Goal: Task Accomplishment & Management: Complete application form

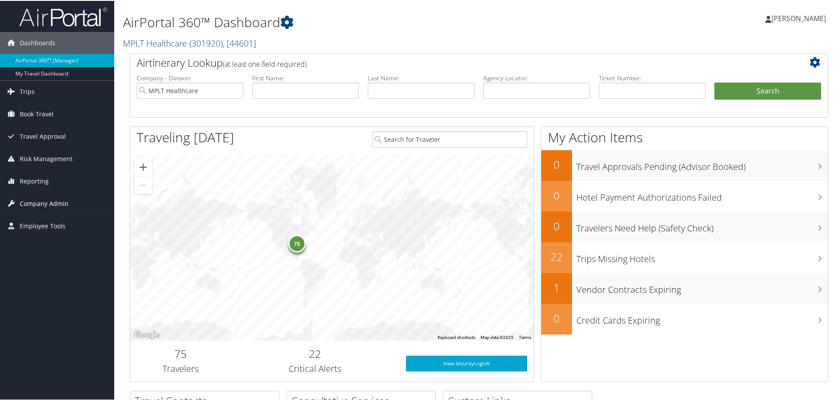
click at [42, 200] on span "Company Admin" at bounding box center [44, 203] width 49 height 22
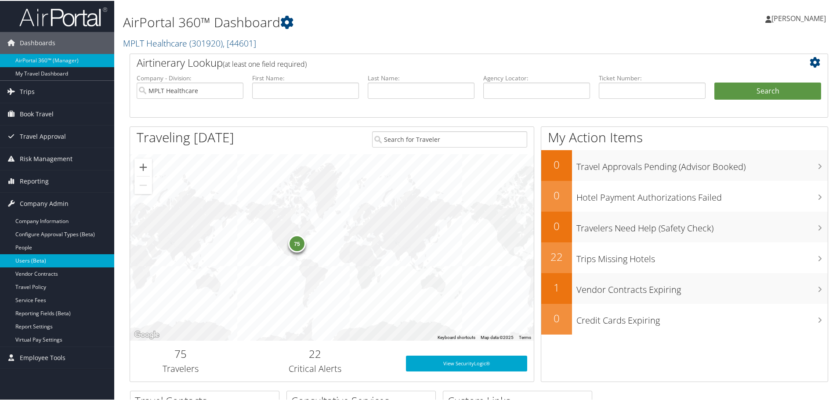
click at [29, 260] on link "Users (Beta)" at bounding box center [57, 260] width 114 height 13
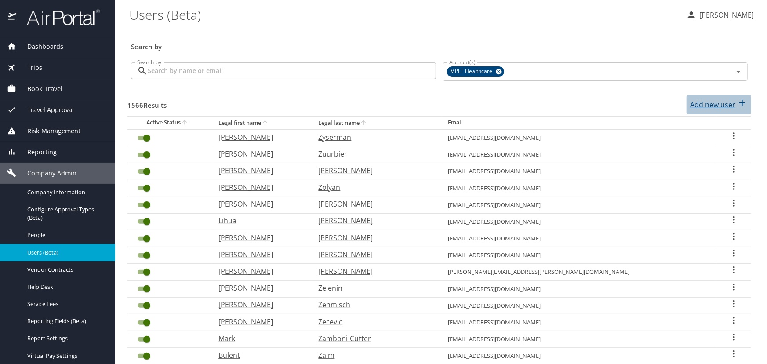
click at [695, 105] on p "Add new user" at bounding box center [712, 104] width 45 height 11
select select "US"
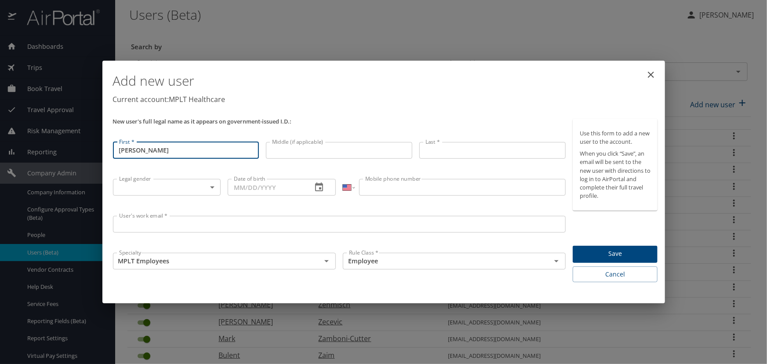
type input "[PERSON_NAME]"
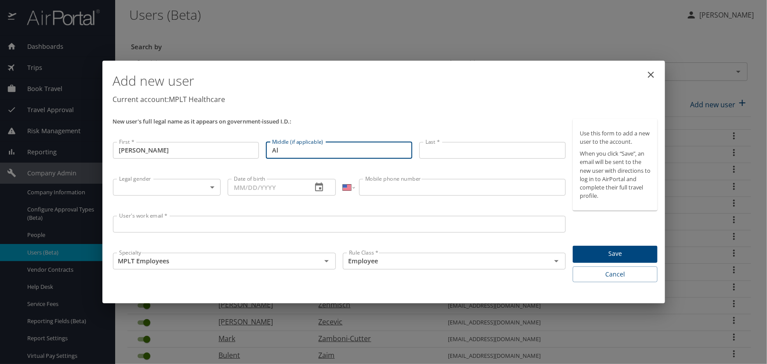
type input "A"
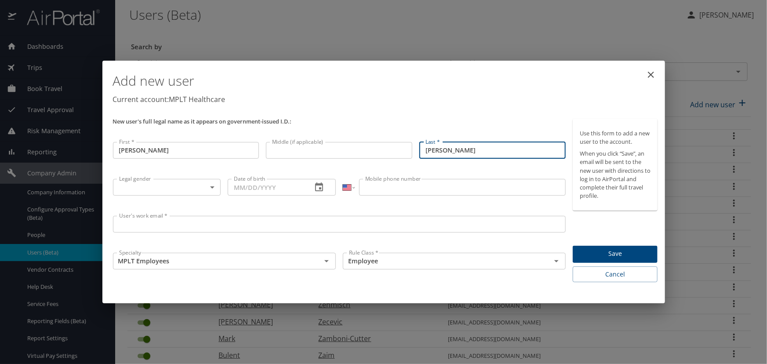
type input "[PERSON_NAME]"
click at [120, 185] on body "Dashboards AirPortal 360™ Manager My Travel Dashboard Trips Airtinerary® Lookup…" at bounding box center [383, 182] width 767 height 364
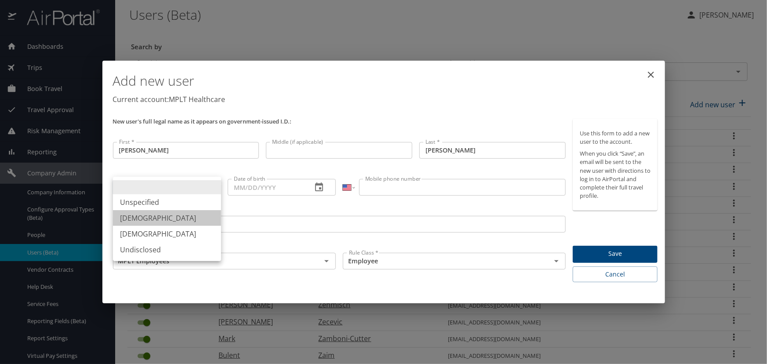
click at [127, 215] on li "[DEMOGRAPHIC_DATA]" at bounding box center [167, 218] width 108 height 16
type input "[DEMOGRAPHIC_DATA]"
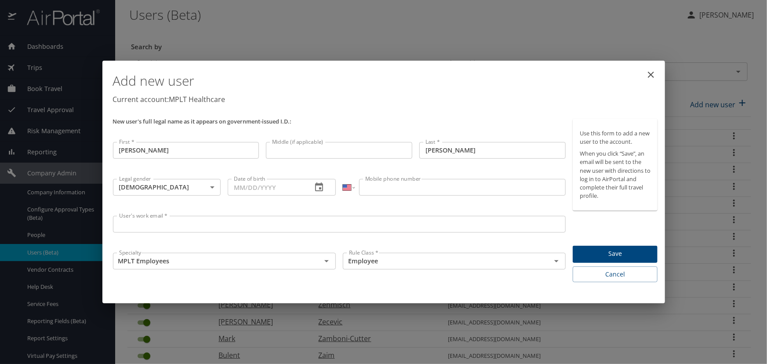
click at [230, 190] on input "Date of birth" at bounding box center [266, 187] width 77 height 17
paste input "[DATE]"
type input "[DATE]"
click at [368, 189] on input "Mobile phone number" at bounding box center [462, 187] width 207 height 17
click at [378, 188] on input "Mobile phone number" at bounding box center [462, 187] width 207 height 17
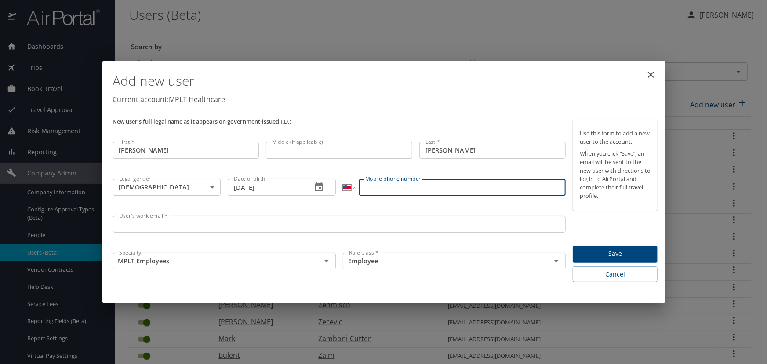
paste input "[PHONE_NUMBER]"
type input "[PHONE_NUMBER]"
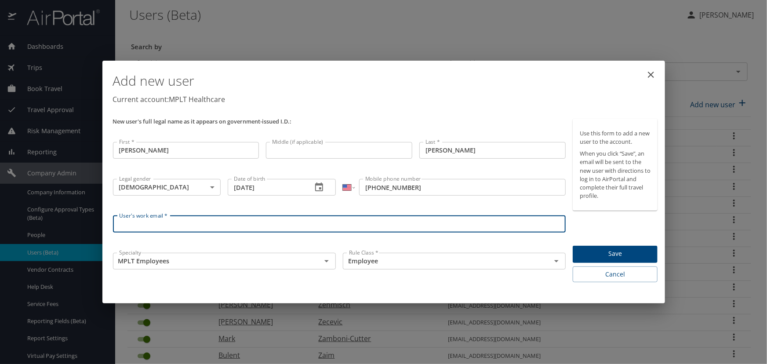
click at [132, 225] on input "User's work email *" at bounding box center [339, 224] width 453 height 17
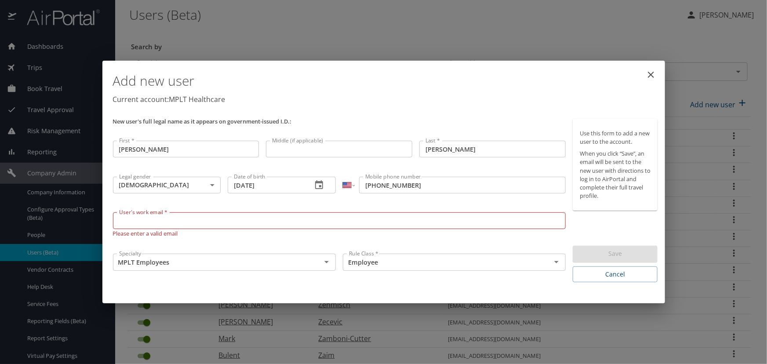
click at [145, 222] on input "User's work email *" at bounding box center [339, 220] width 453 height 17
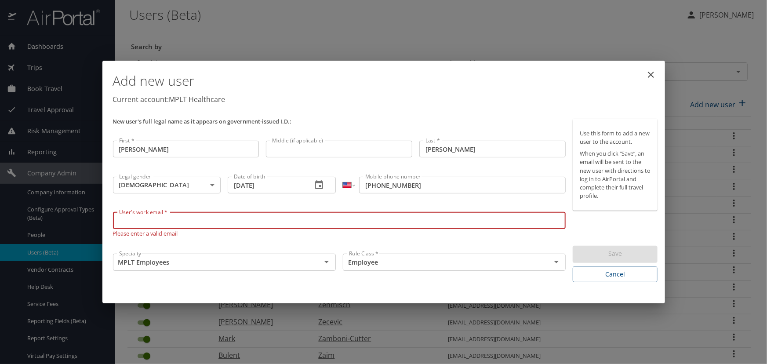
paste input "vnsaxs@"
type input "[EMAIL_ADDRESS][DOMAIN_NAME]"
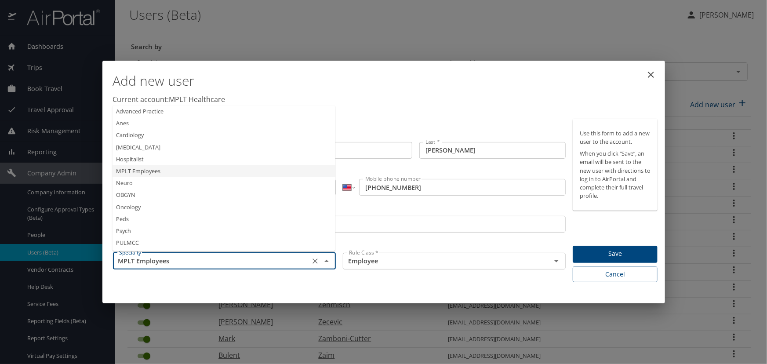
click at [152, 264] on input "MPLT Employees" at bounding box center [212, 260] width 192 height 11
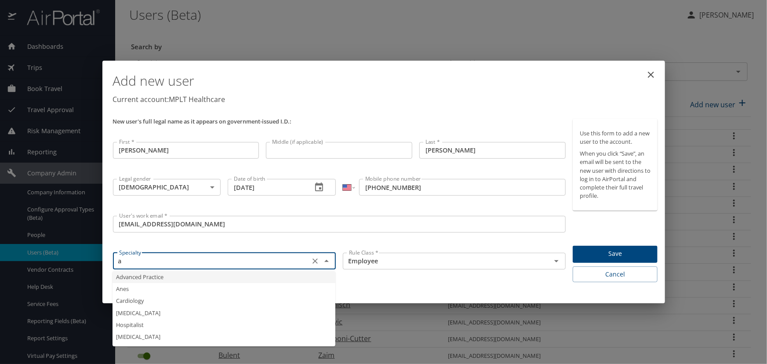
click at [123, 278] on li "Advanced Practice" at bounding box center [224, 277] width 223 height 12
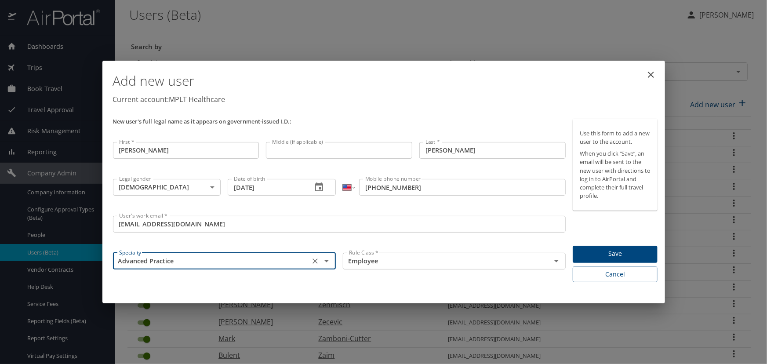
type input "Advanced Practice"
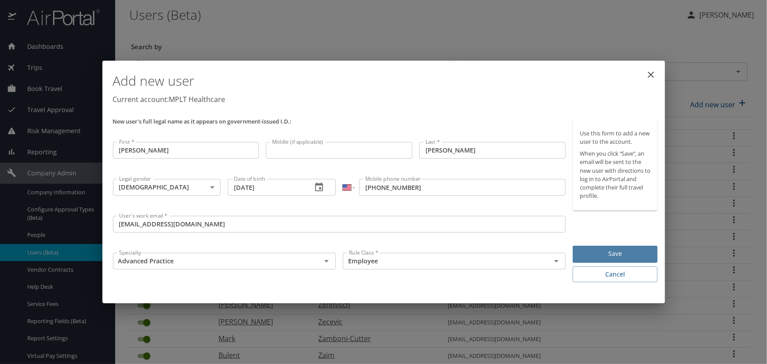
click at [611, 250] on span "Save" at bounding box center [615, 253] width 71 height 11
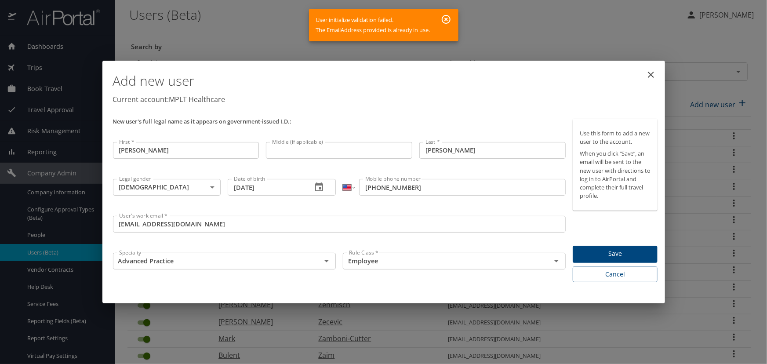
click at [151, 148] on input "[PERSON_NAME]" at bounding box center [186, 150] width 146 height 17
click at [447, 19] on icon "button" at bounding box center [446, 19] width 9 height 9
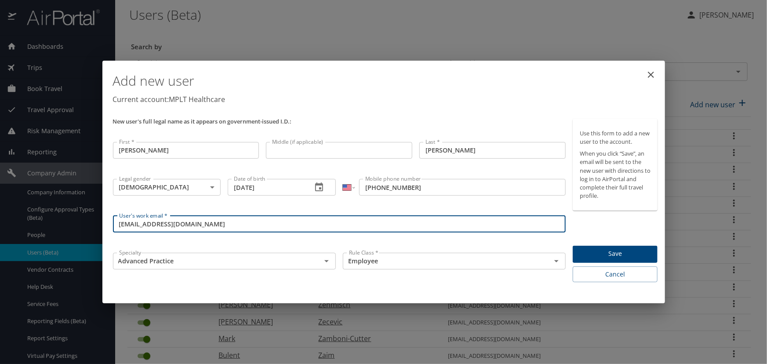
click at [137, 230] on input "[EMAIL_ADDRESS][DOMAIN_NAME]" at bounding box center [339, 224] width 453 height 17
click at [196, 229] on input "[EMAIL_ADDRESS][DOMAIN_NAME]" at bounding box center [339, 224] width 453 height 17
click at [119, 227] on input "[EMAIL_ADDRESS][DOMAIN_NAME]" at bounding box center [339, 224] width 453 height 17
click at [217, 225] on input "[EMAIL_ADDRESS][DOMAIN_NAME]" at bounding box center [339, 224] width 453 height 17
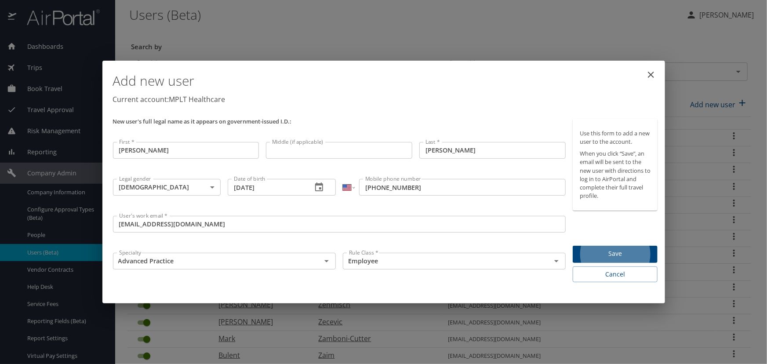
click at [619, 253] on span "Save" at bounding box center [615, 253] width 71 height 11
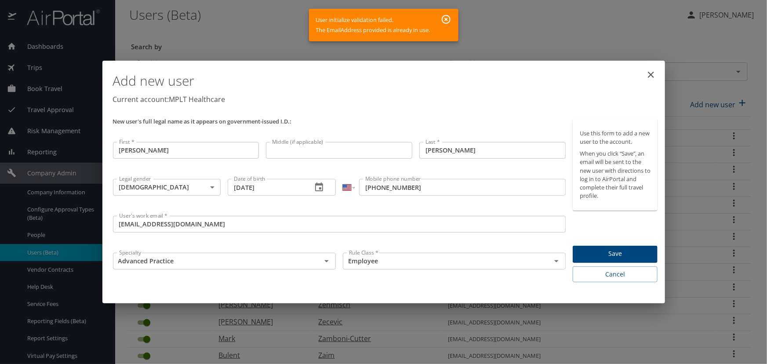
click at [448, 19] on icon "button" at bounding box center [446, 19] width 11 height 11
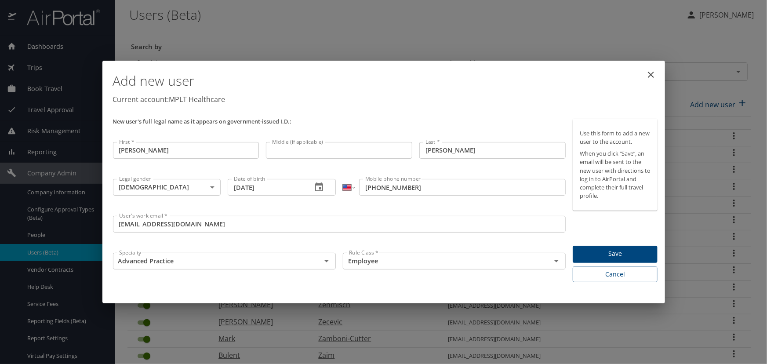
click at [653, 75] on icon "close" at bounding box center [651, 74] width 11 height 11
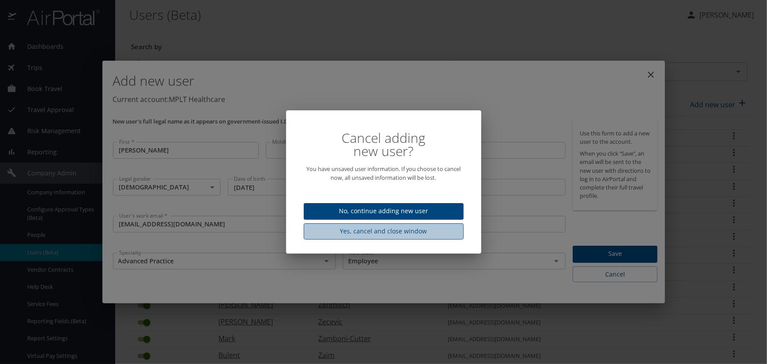
click at [363, 233] on span "Yes, cancel and close window" at bounding box center [384, 231] width 146 height 11
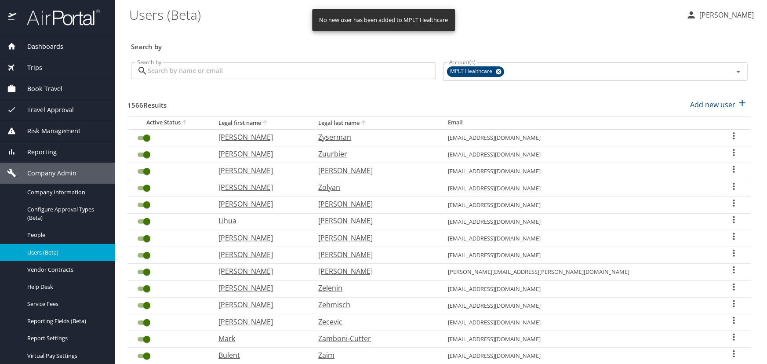
click at [163, 71] on input "Search by" at bounding box center [292, 70] width 288 height 17
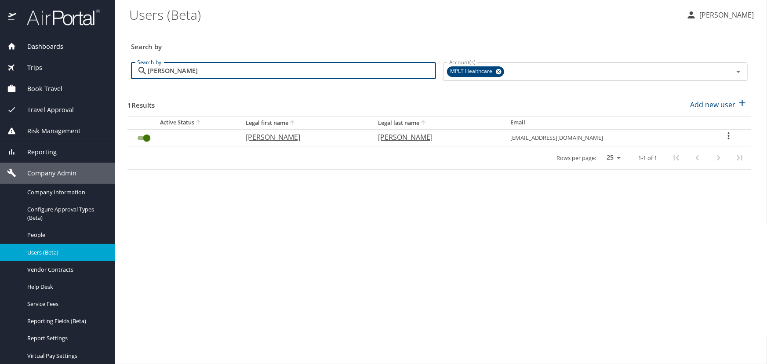
type input "[PERSON_NAME]"
click at [265, 137] on p "[PERSON_NAME]" at bounding box center [303, 137] width 115 height 11
select select "US"
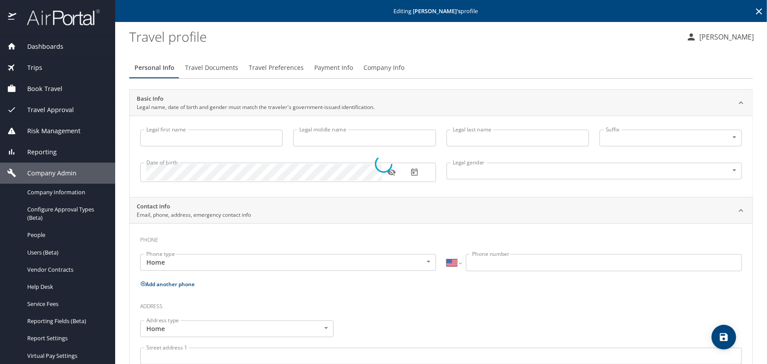
type input "[PERSON_NAME]"
type input "[DEMOGRAPHIC_DATA]"
type input "[PERSON_NAME]"
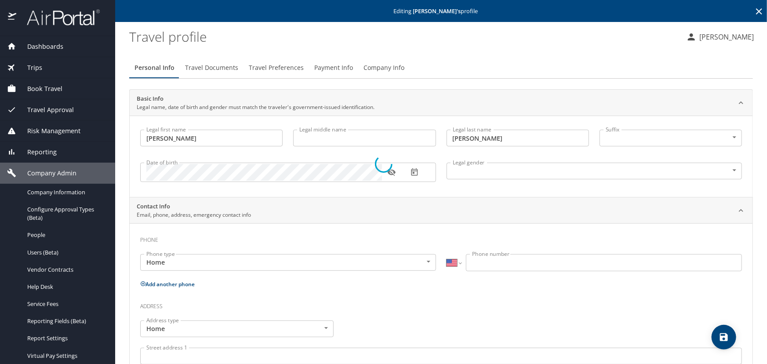
type input "[PHONE_NUMBER]"
select select "US"
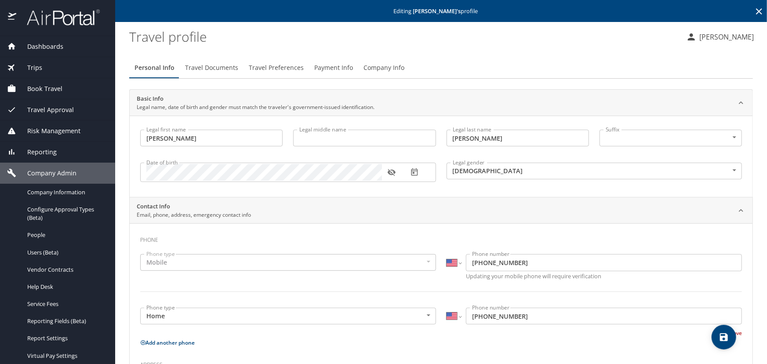
click at [391, 171] on icon "button" at bounding box center [391, 172] width 9 height 9
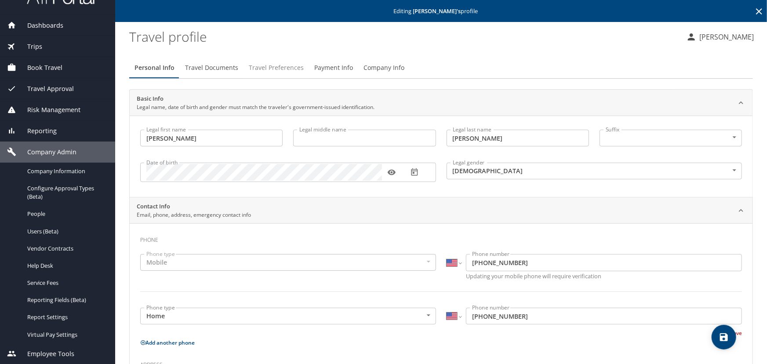
click at [275, 65] on span "Travel Preferences" at bounding box center [276, 67] width 55 height 11
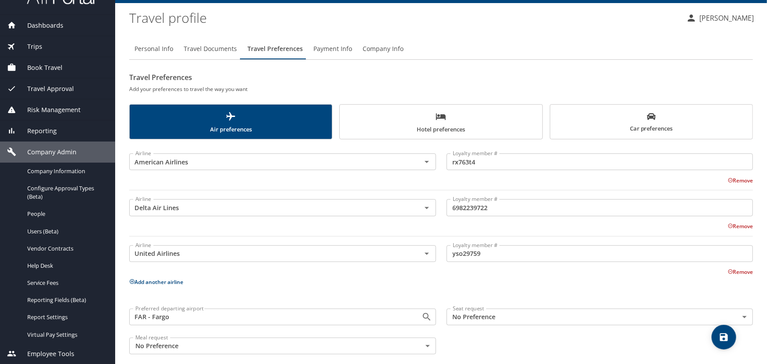
scroll to position [28, 0]
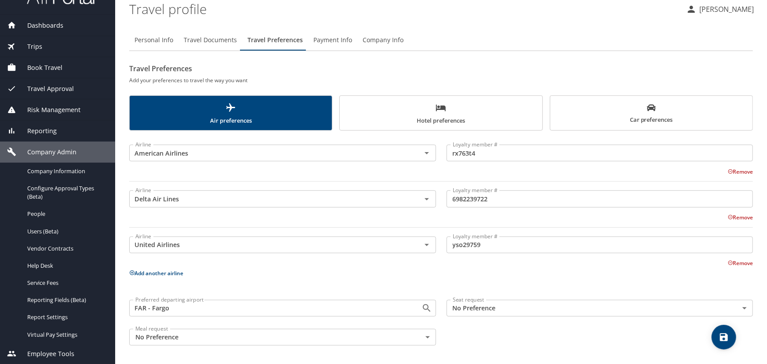
click at [447, 120] on span "Hotel preferences" at bounding box center [441, 113] width 192 height 23
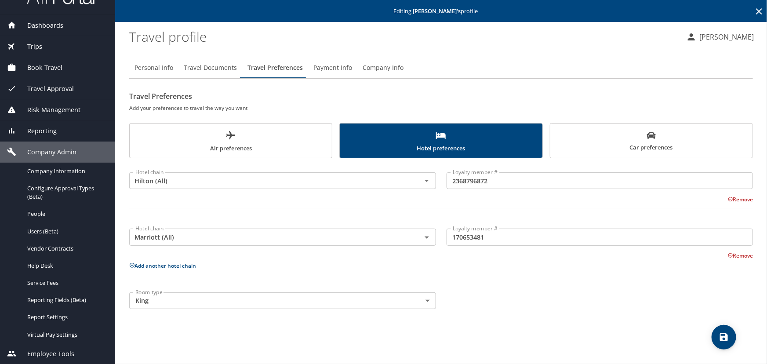
click at [615, 136] on span "Car preferences" at bounding box center [652, 142] width 192 height 22
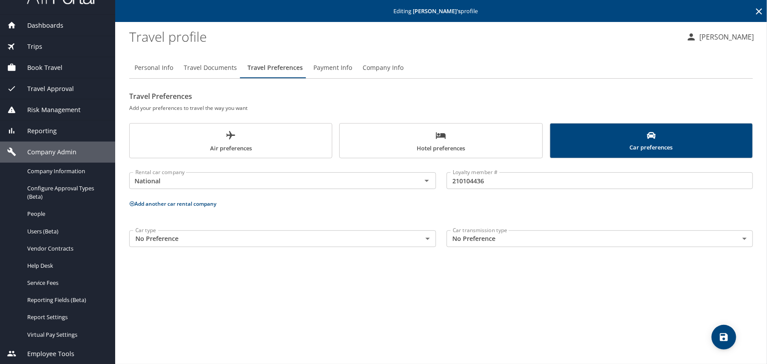
click at [427, 136] on span "Hotel preferences" at bounding box center [441, 141] width 192 height 23
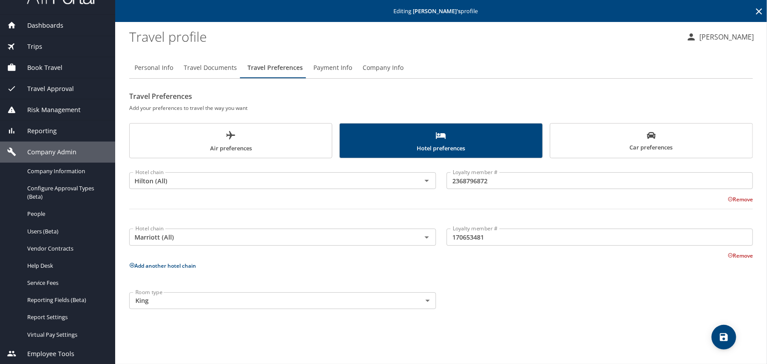
click at [205, 140] on span "Air preferences" at bounding box center [231, 141] width 192 height 23
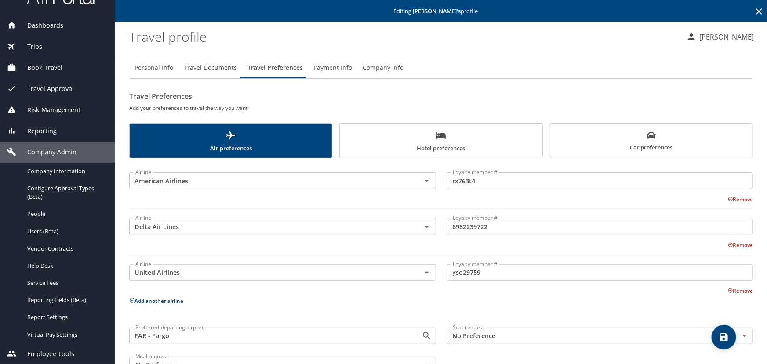
scroll to position [28, 0]
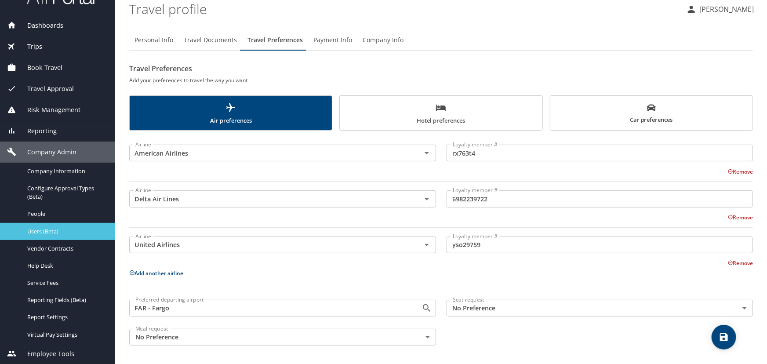
click at [42, 230] on span "Users (Beta)" at bounding box center [65, 231] width 77 height 8
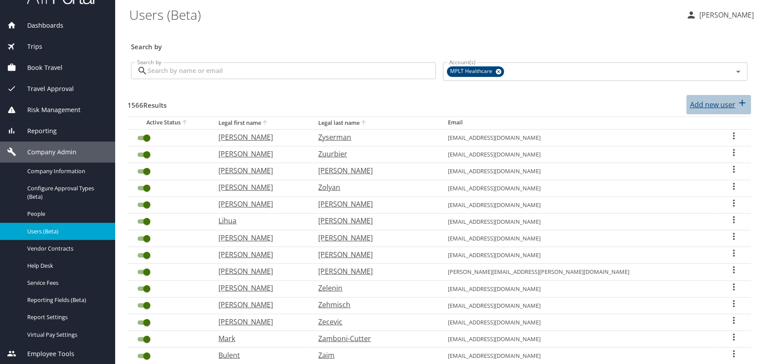
click at [699, 101] on p "Add new user" at bounding box center [712, 104] width 45 height 11
select select "US"
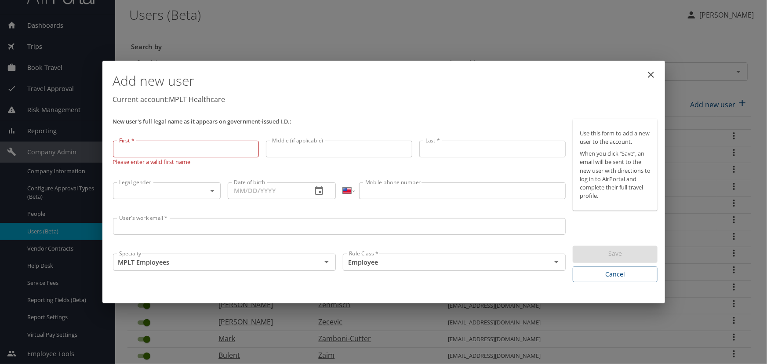
click at [145, 153] on input "First *" at bounding box center [186, 149] width 146 height 17
type input "a"
type input "Anastasha"
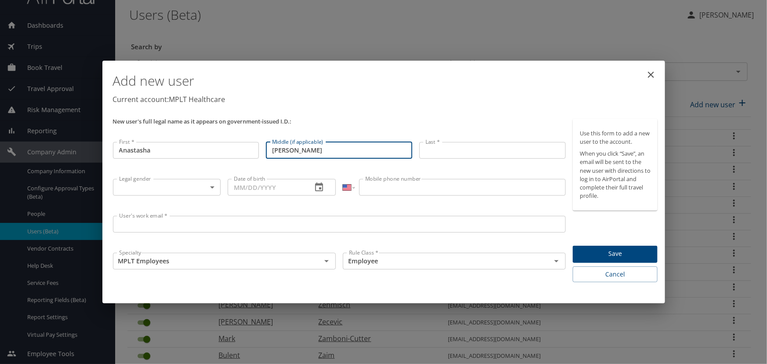
type input "[PERSON_NAME]"
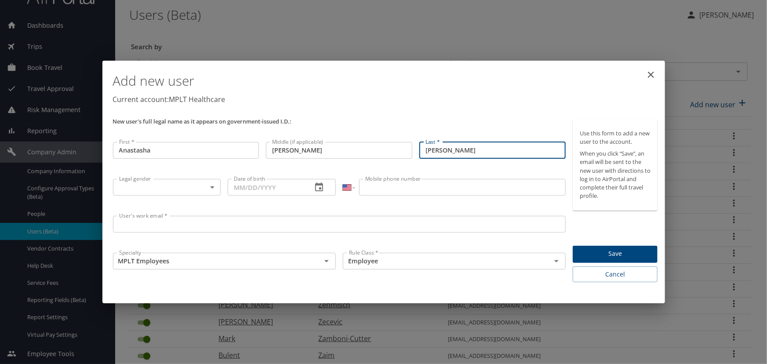
type input "[PERSON_NAME]"
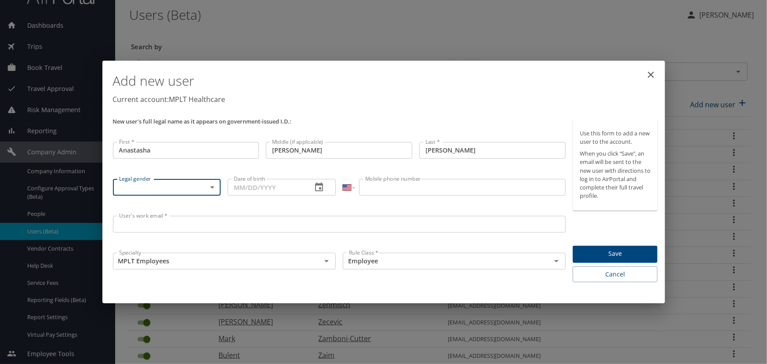
click at [214, 187] on body "Dashboards AirPortal 360™ Manager My Travel Dashboard Trips Airtinerary® Lookup…" at bounding box center [383, 182] width 767 height 364
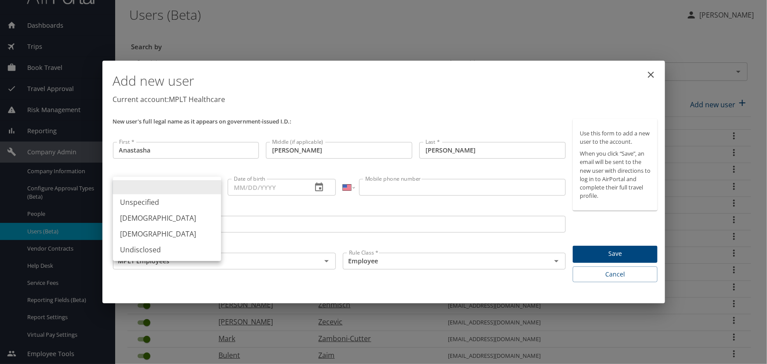
click at [129, 232] on li "[DEMOGRAPHIC_DATA]" at bounding box center [167, 234] width 108 height 16
type input "[DEMOGRAPHIC_DATA]"
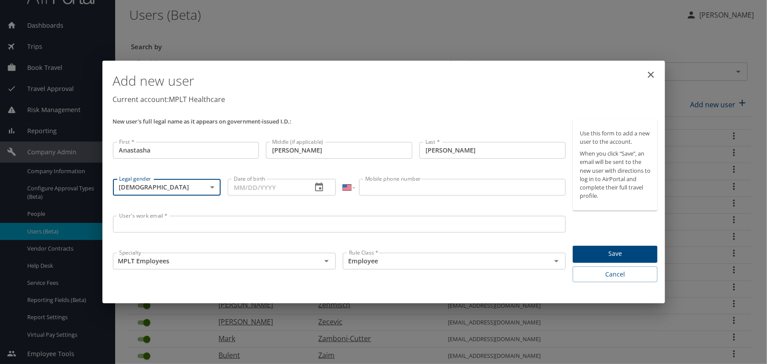
click at [249, 197] on div "Date of birth Date of birth" at bounding box center [281, 193] width 115 height 36
click at [251, 187] on input "Date of birth" at bounding box center [266, 187] width 77 height 17
type input "[DATE]"
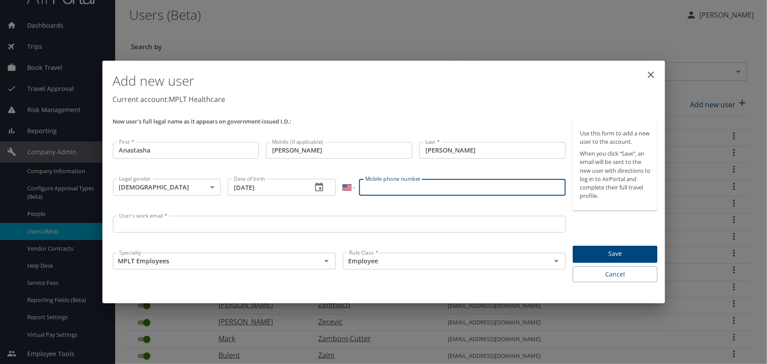
click at [395, 189] on input "Mobile phone number" at bounding box center [462, 187] width 207 height 17
click at [136, 262] on input "MPLT Employees" at bounding box center [212, 260] width 192 height 11
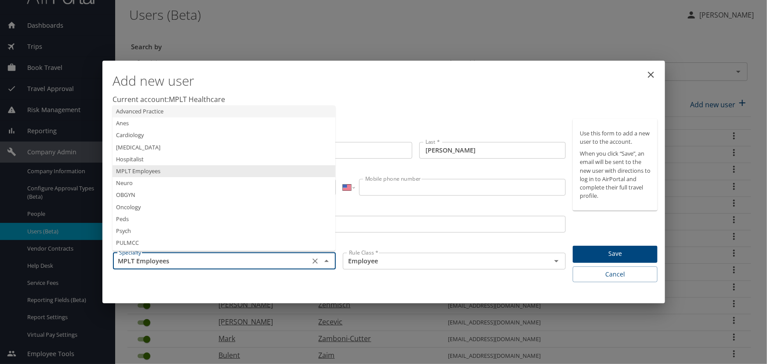
click at [128, 111] on li "Advanced Practice" at bounding box center [224, 111] width 223 height 12
type input "Advanced Practice"
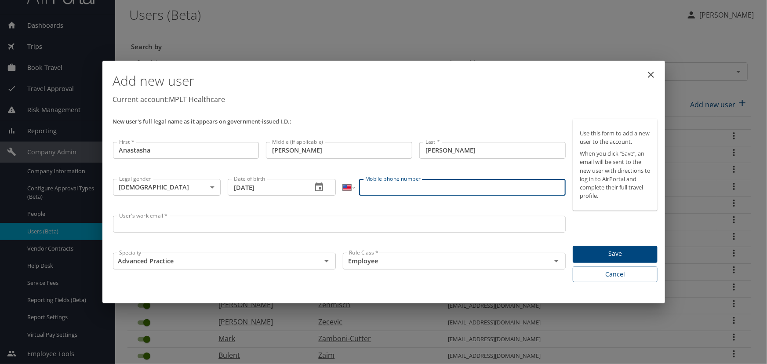
click at [378, 193] on input "Mobile phone number" at bounding box center [462, 187] width 207 height 17
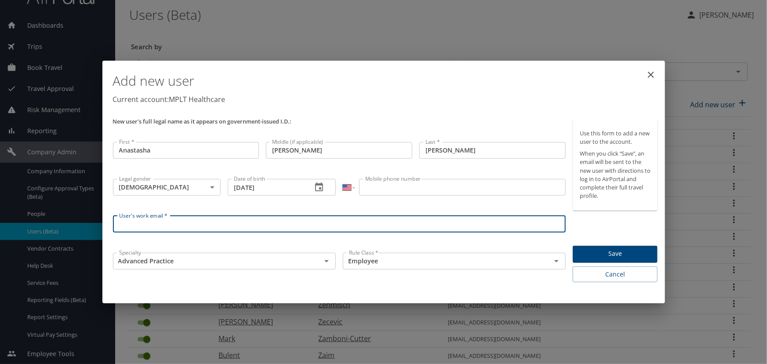
click at [159, 225] on input "User's work email *" at bounding box center [339, 224] width 453 height 17
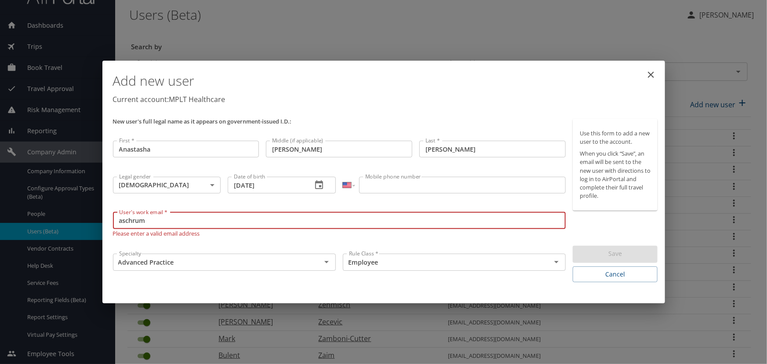
drag, startPoint x: 157, startPoint y: 220, endPoint x: 110, endPoint y: 222, distance: 46.6
click at [110, 222] on div "User's work email * aschrum User's work email * Please enter a valid email addr…" at bounding box center [339, 230] width 460 height 42
paste input "_87@"
type input "[EMAIL_ADDRESS][DOMAIN_NAME]"
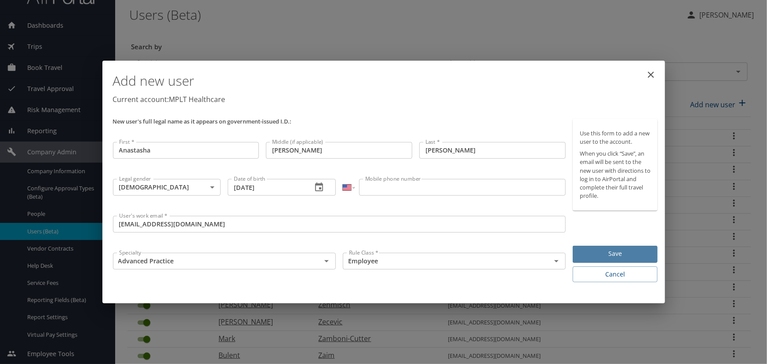
click at [610, 254] on span "Save" at bounding box center [615, 253] width 71 height 11
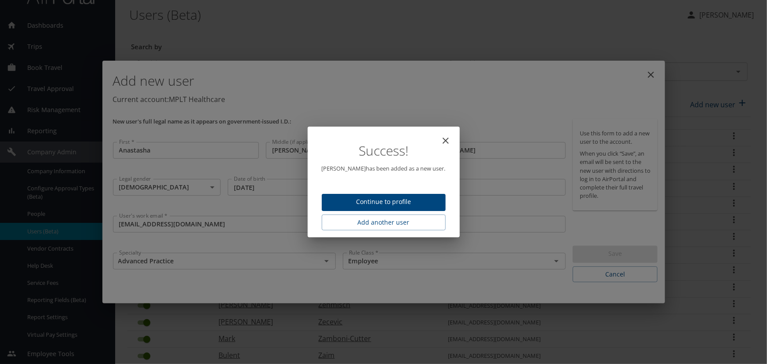
click at [376, 197] on span "Continue to profile" at bounding box center [384, 201] width 110 height 11
select select "US"
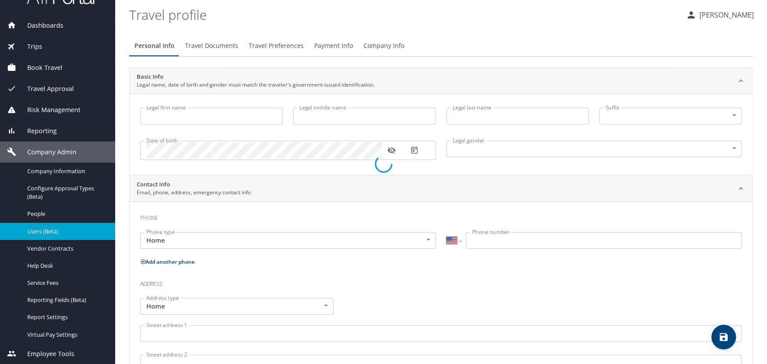
type input "Anastasha"
type input "[PERSON_NAME]"
type input "[DEMOGRAPHIC_DATA]"
select select "US"
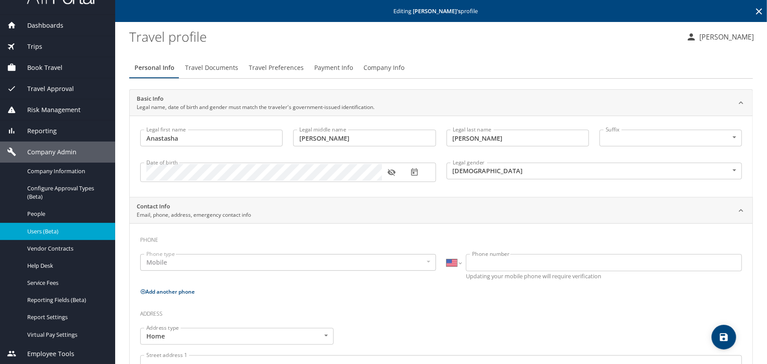
click at [395, 170] on icon "button" at bounding box center [391, 172] width 9 height 9
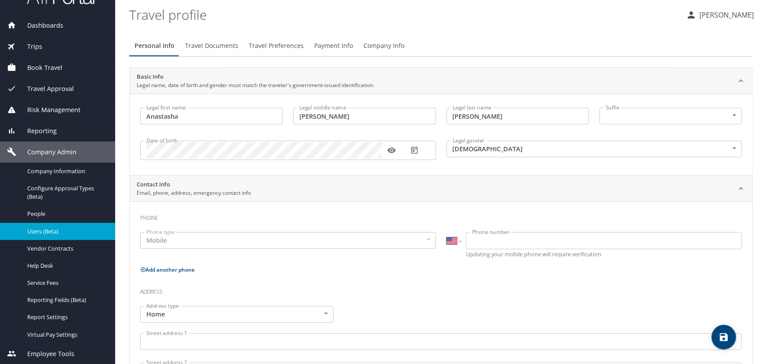
scroll to position [80, 0]
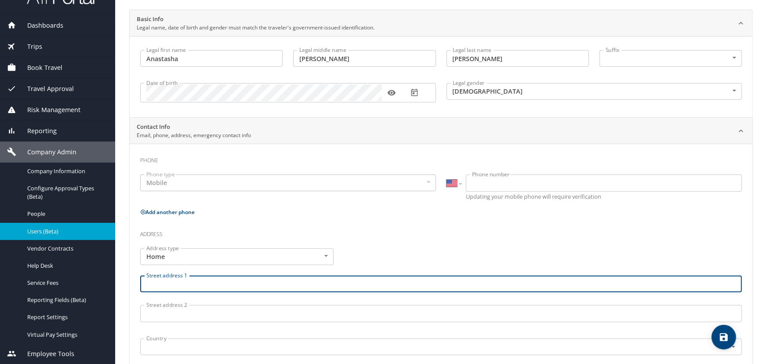
click at [156, 286] on input "Street address 1" at bounding box center [441, 284] width 602 height 17
paste input "[STREET_ADDRESS]"
type input "[STREET_ADDRESS]"
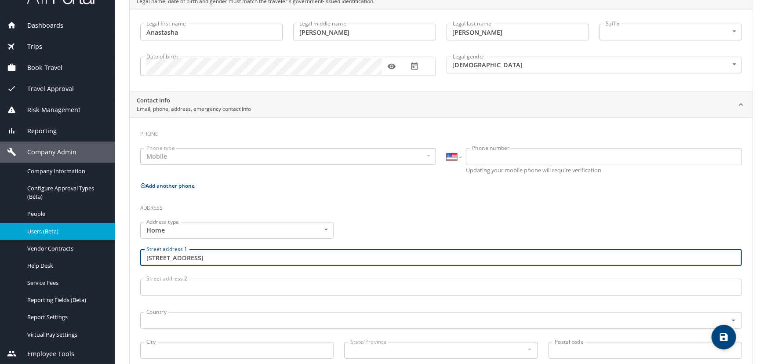
scroll to position [120, 0]
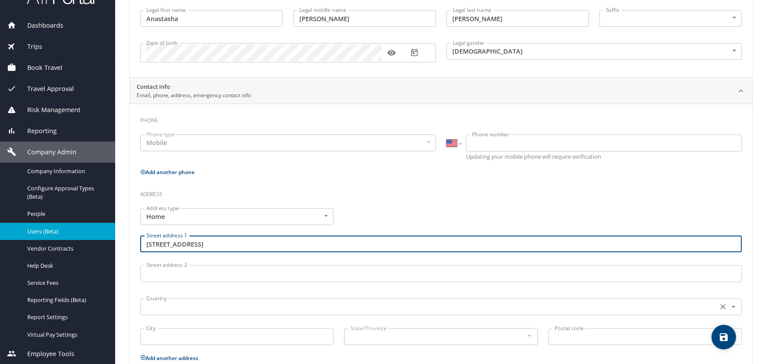
click at [161, 308] on input "text" at bounding box center [428, 306] width 570 height 11
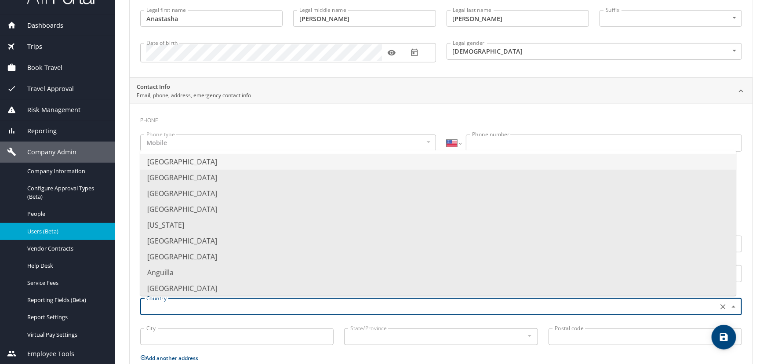
click at [163, 162] on li "[GEOGRAPHIC_DATA]" at bounding box center [438, 162] width 596 height 16
type input "[GEOGRAPHIC_DATA]"
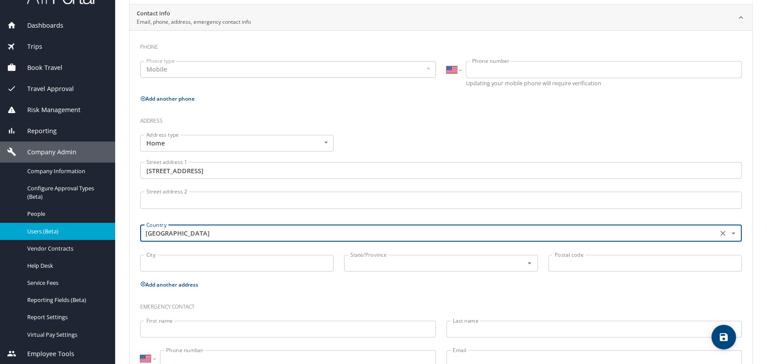
scroll to position [200, 0]
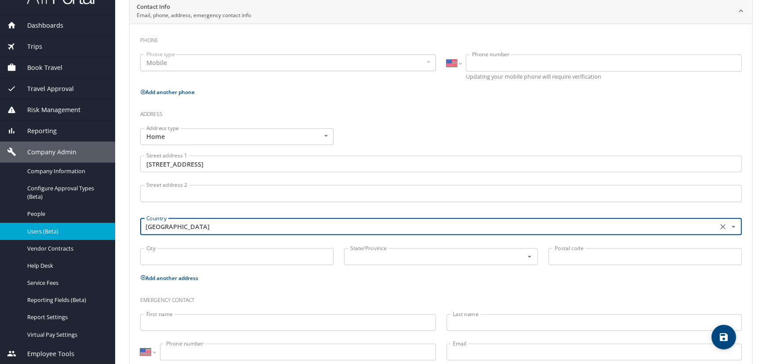
drag, startPoint x: 164, startPoint y: 256, endPoint x: 169, endPoint y: 252, distance: 6.2
click at [169, 252] on input "City" at bounding box center [236, 256] width 193 height 17
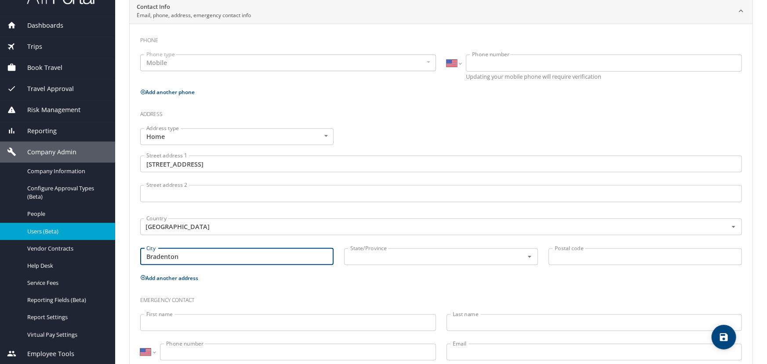
type input "Bradenton"
click at [381, 255] on input "text" at bounding box center [428, 256] width 162 height 11
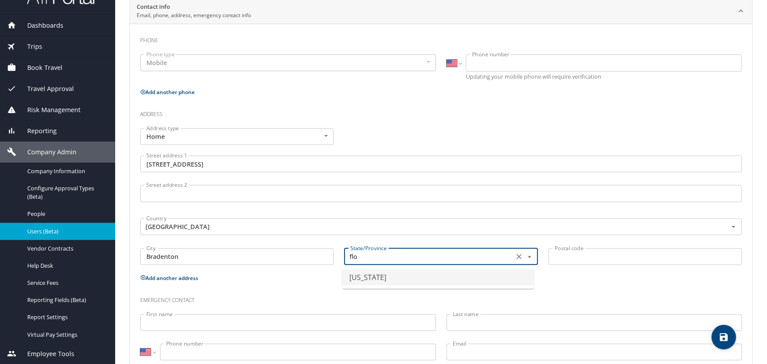
drag, startPoint x: 353, startPoint y: 278, endPoint x: 357, endPoint y: 281, distance: 5.1
click at [353, 279] on li "[US_STATE]" at bounding box center [438, 277] width 192 height 16
type input "[US_STATE]"
click at [563, 255] on input "Postal code" at bounding box center [645, 256] width 193 height 17
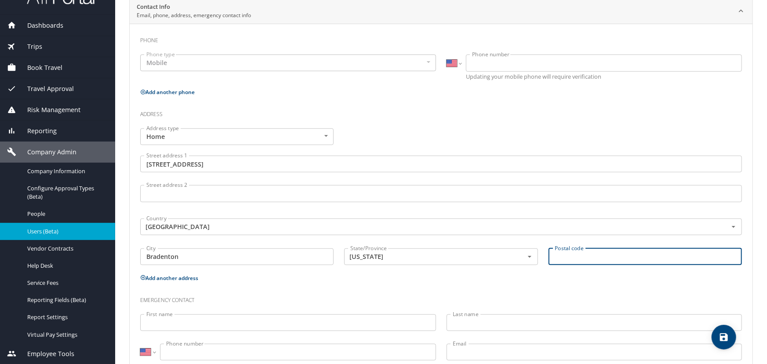
paste input "34211"
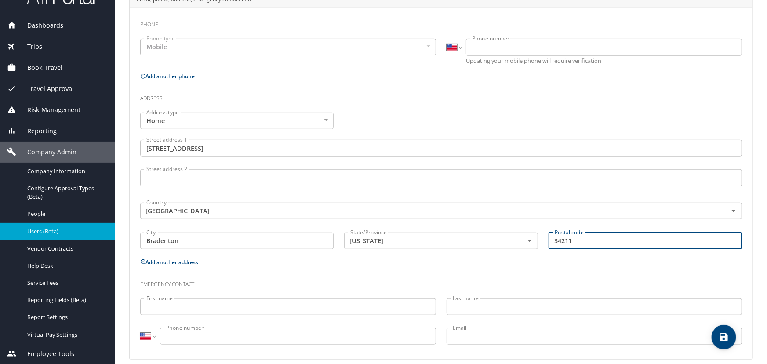
scroll to position [224, 0]
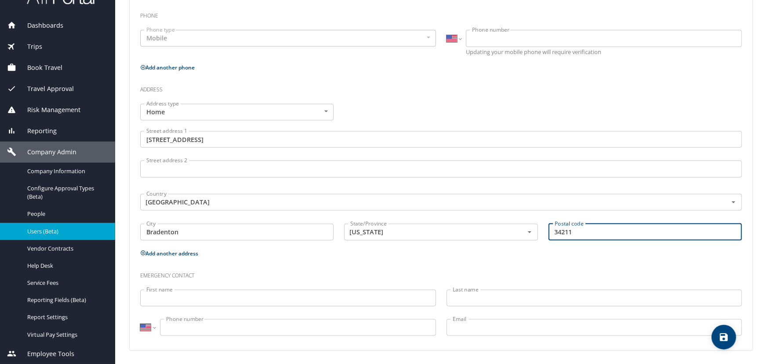
type input "34211"
click at [170, 298] on input "First name" at bounding box center [288, 298] width 296 height 17
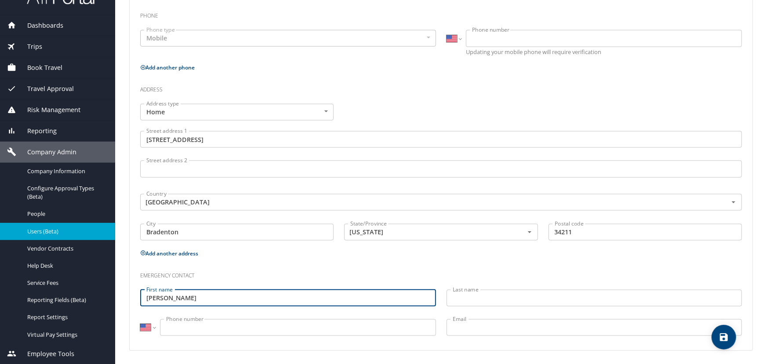
type input "[PERSON_NAME]"
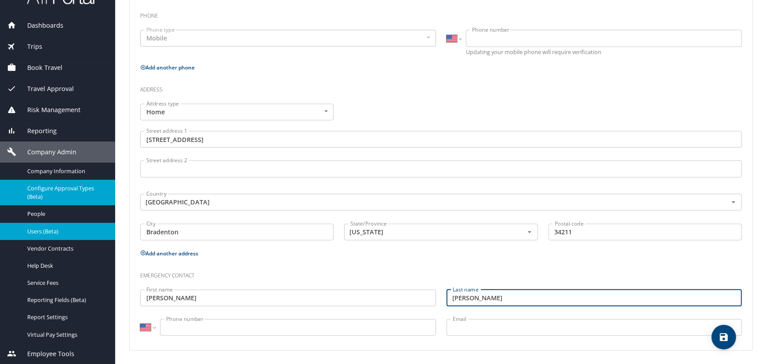
type input "[PERSON_NAME]"
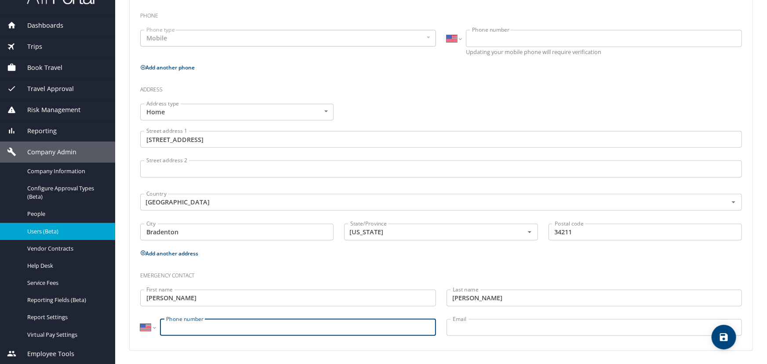
click at [176, 328] on input "Phone number" at bounding box center [298, 327] width 276 height 17
paste input "[PHONE_NUMBER]"
type input "[PHONE_NUMBER]"
click at [727, 332] on icon "save" at bounding box center [724, 337] width 11 height 11
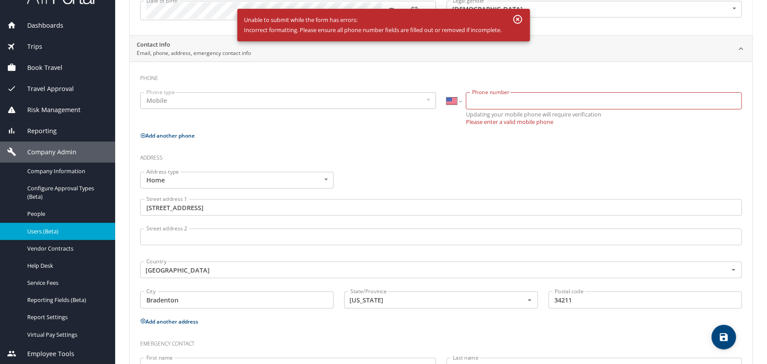
scroll to position [64, 0]
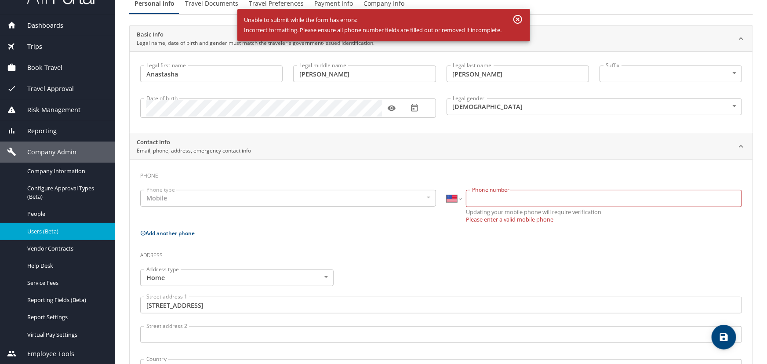
click at [517, 19] on icon "button" at bounding box center [517, 19] width 11 height 11
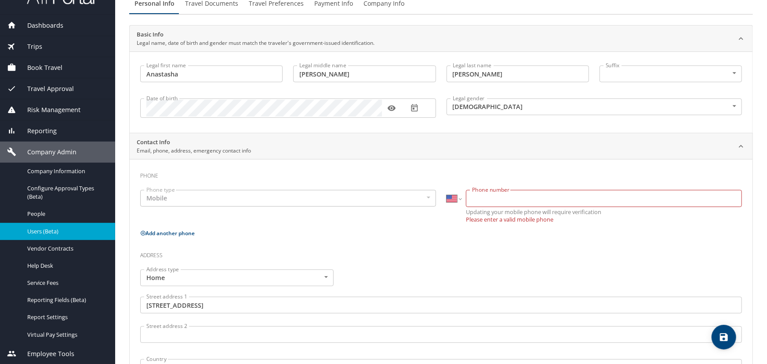
click at [480, 195] on input "Phone number" at bounding box center [604, 198] width 276 height 17
paste input "[PHONE_NUMBER]"
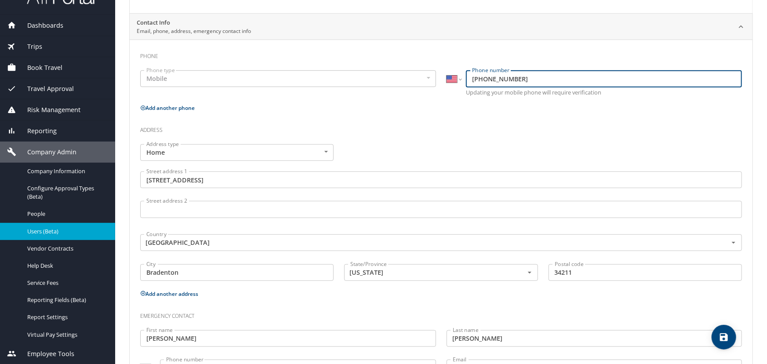
scroll to position [184, 0]
type input "[PHONE_NUMBER]"
click at [727, 337] on icon "save" at bounding box center [724, 337] width 8 height 8
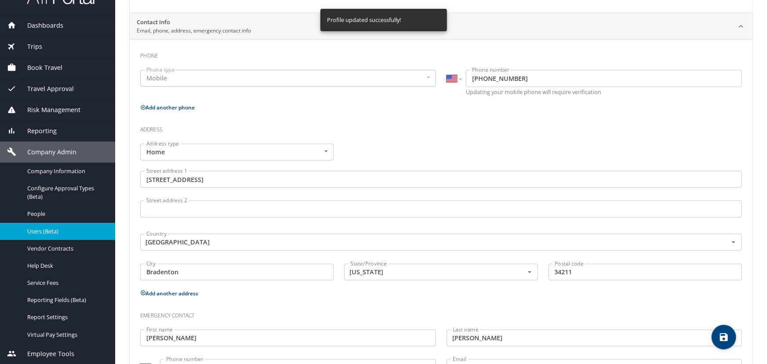
select select "US"
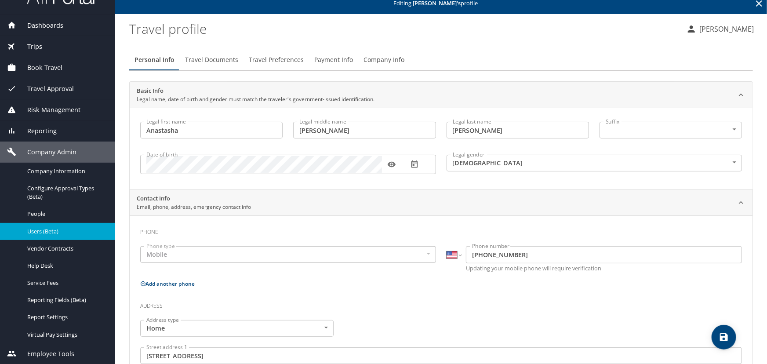
scroll to position [0, 0]
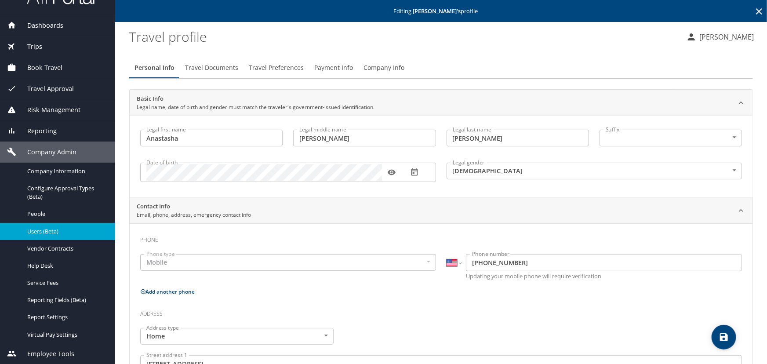
click at [207, 66] on span "Travel Documents" at bounding box center [211, 67] width 53 height 11
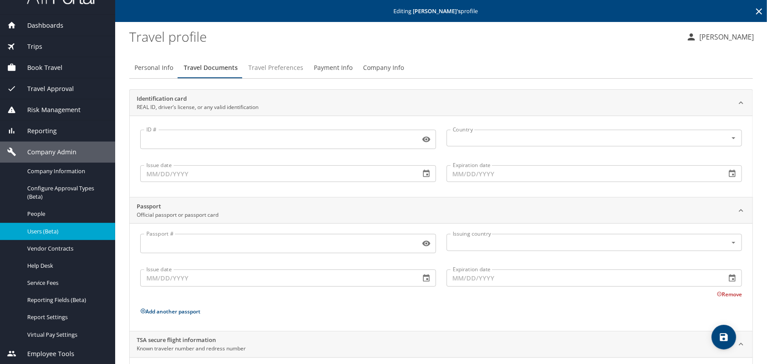
click at [285, 69] on span "Travel Preferences" at bounding box center [275, 67] width 55 height 11
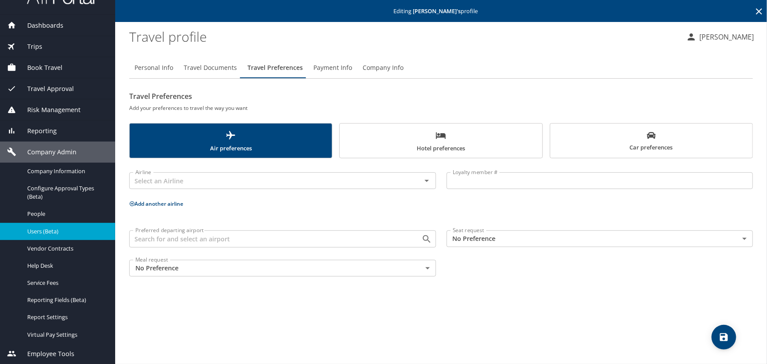
click at [453, 145] on span "Hotel preferences" at bounding box center [441, 141] width 192 height 23
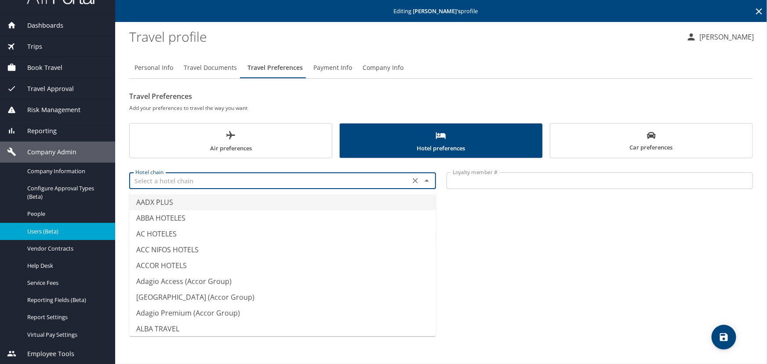
click at [145, 185] on input "text" at bounding box center [270, 180] width 276 height 11
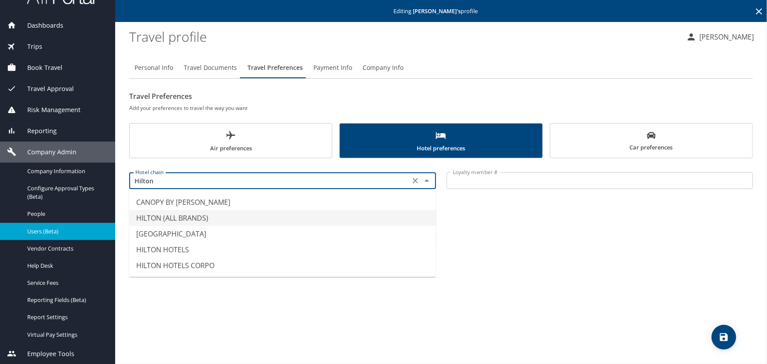
click at [154, 216] on li "HILTON (ALL BRANDS)" at bounding box center [282, 218] width 307 height 16
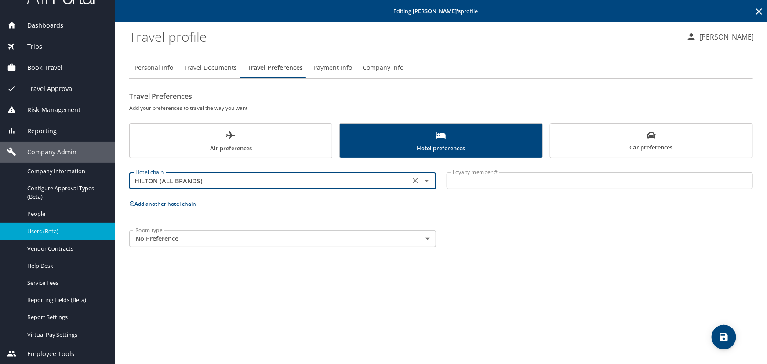
type input "HILTON (ALL BRANDS)"
click at [464, 177] on input "Loyalty member #" at bounding box center [600, 180] width 307 height 17
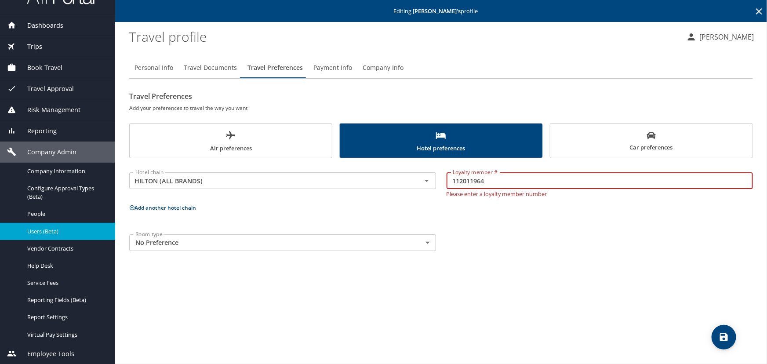
type input "112011964"
click at [131, 207] on p "Add another hotel chain" at bounding box center [441, 207] width 624 height 11
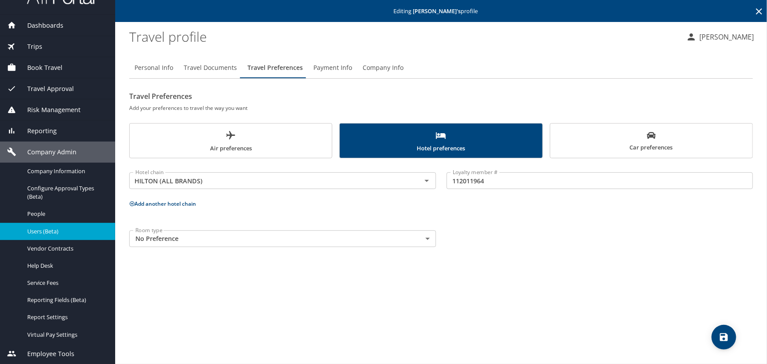
click at [132, 203] on icon at bounding box center [132, 203] width 5 height 5
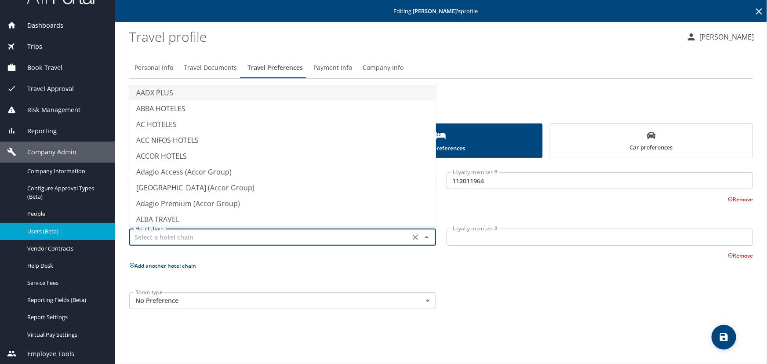
click at [149, 238] on input "text" at bounding box center [270, 236] width 276 height 11
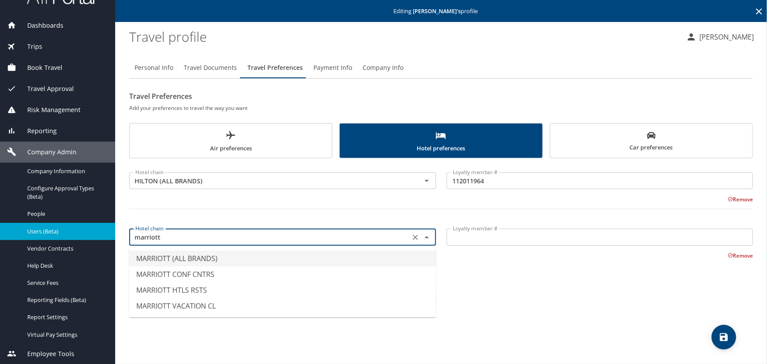
click at [154, 257] on li "MARRIOTT (ALL BRANDS)" at bounding box center [282, 259] width 307 height 16
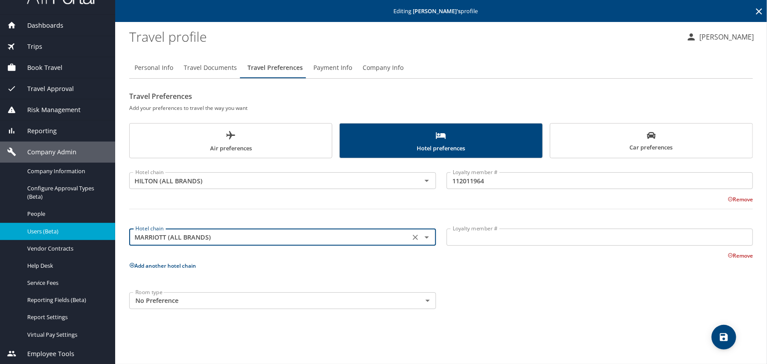
type input "MARRIOTT (ALL BRANDS)"
click at [469, 242] on input "Loyalty member #" at bounding box center [600, 237] width 307 height 17
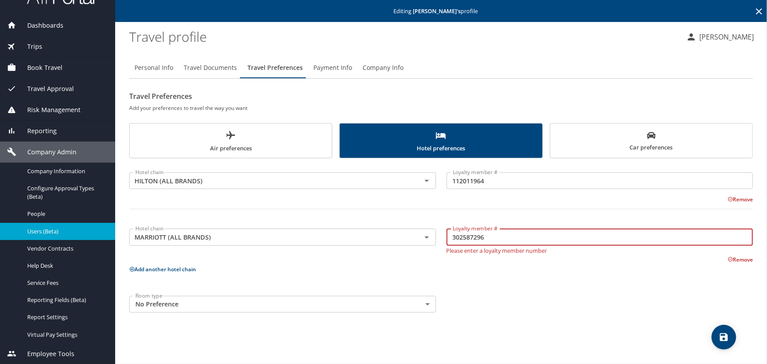
type input "302587296"
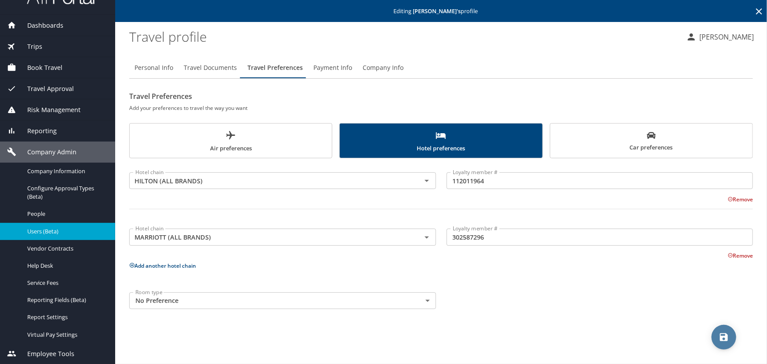
click at [722, 336] on icon "save" at bounding box center [724, 337] width 8 height 8
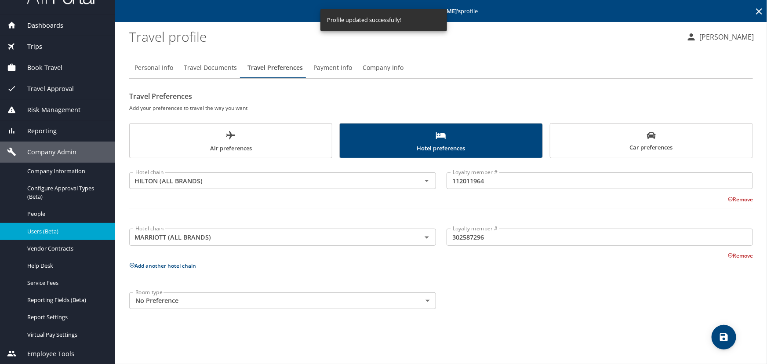
click at [152, 65] on span "Personal Info" at bounding box center [153, 67] width 39 height 11
select select "US"
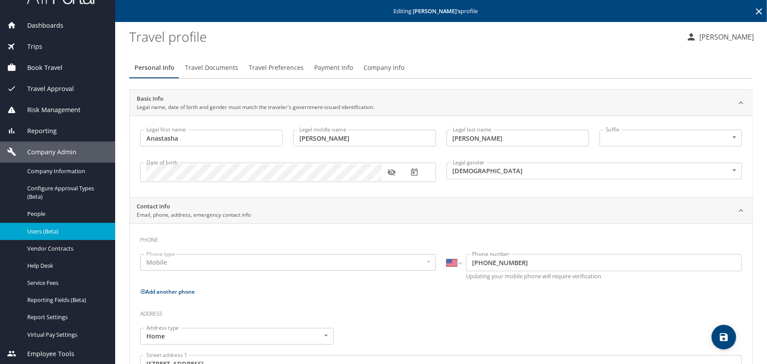
click at [718, 339] on span "save" at bounding box center [724, 337] width 25 height 11
select select "US"
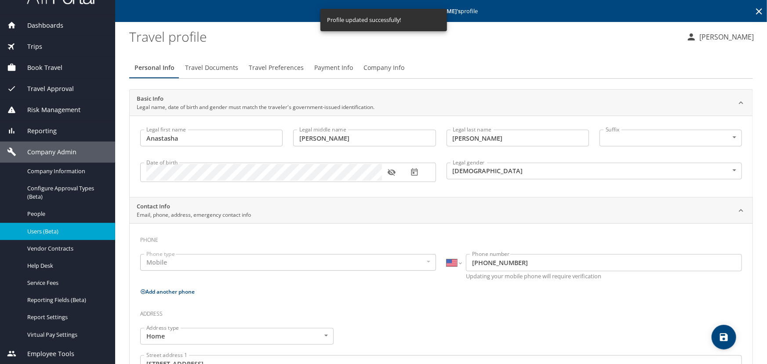
select select "US"
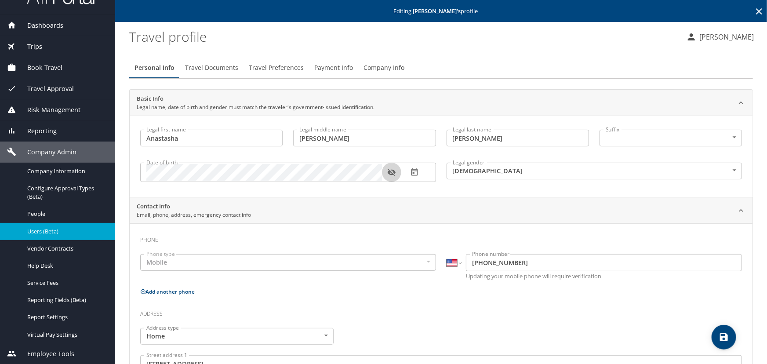
click at [394, 173] on icon "button" at bounding box center [392, 172] width 8 height 7
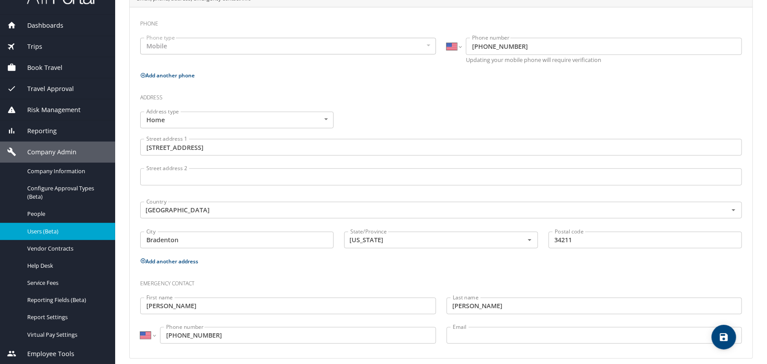
scroll to position [224, 0]
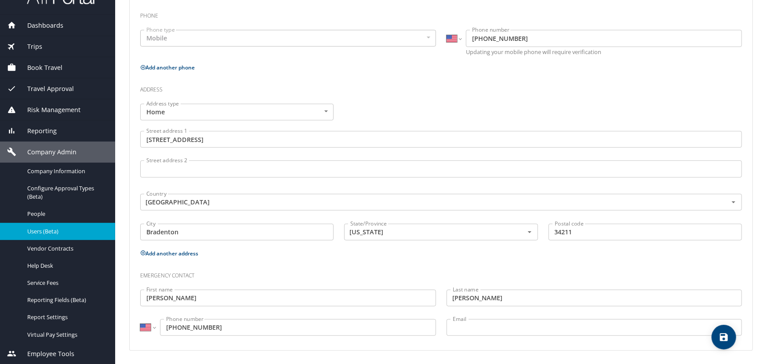
click at [723, 339] on icon "save" at bounding box center [724, 337] width 8 height 8
select select "US"
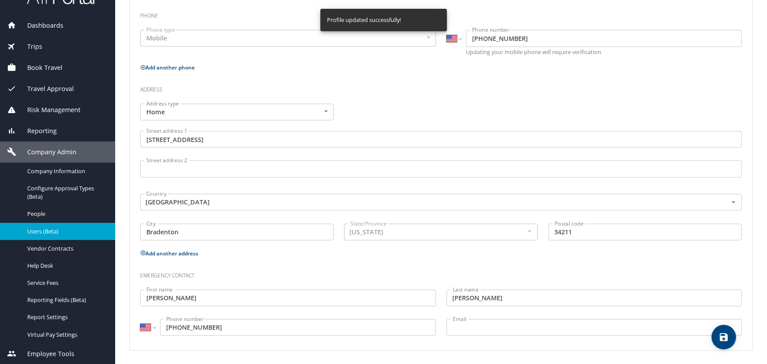
select select "US"
click at [44, 69] on span "Book Travel" at bounding box center [39, 68] width 46 height 10
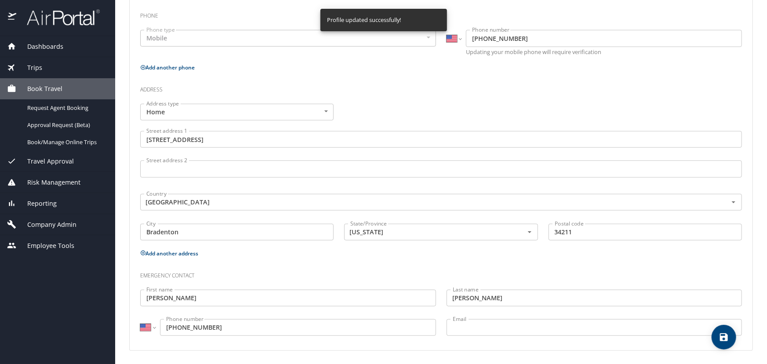
scroll to position [0, 0]
click at [40, 141] on span "Book/Manage Online Trips" at bounding box center [65, 142] width 77 height 8
